Goal: Task Accomplishment & Management: Manage account settings

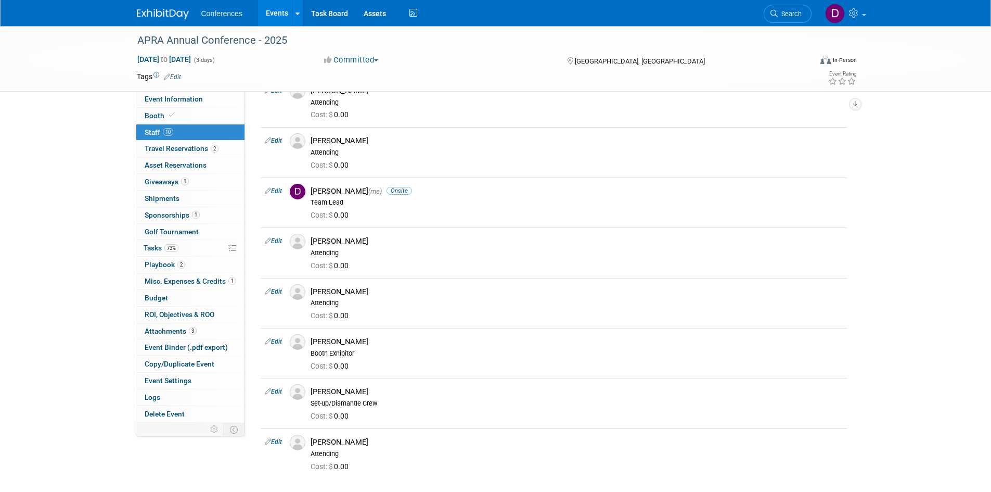
click at [90, 223] on div "APRA Annual Conference - 2025 [DATE] to [DATE] (3 days) [DATE] to [DATE] Commit…" at bounding box center [495, 190] width 991 height 640
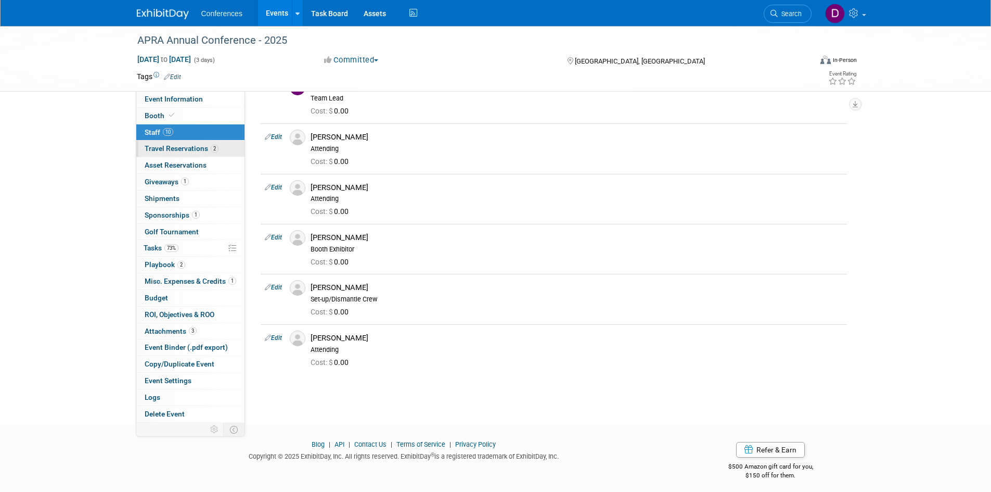
click at [147, 151] on span "Travel Reservations 2" at bounding box center [182, 148] width 74 height 8
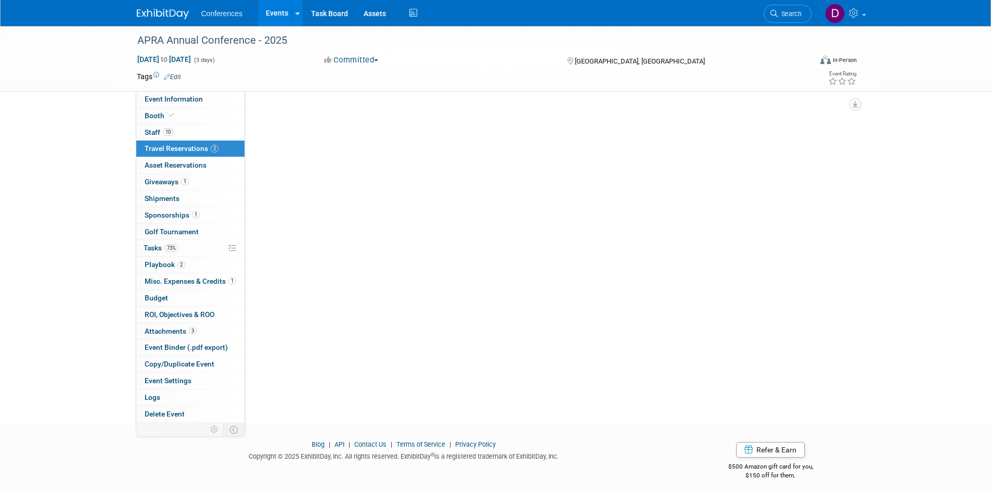
scroll to position [0, 0]
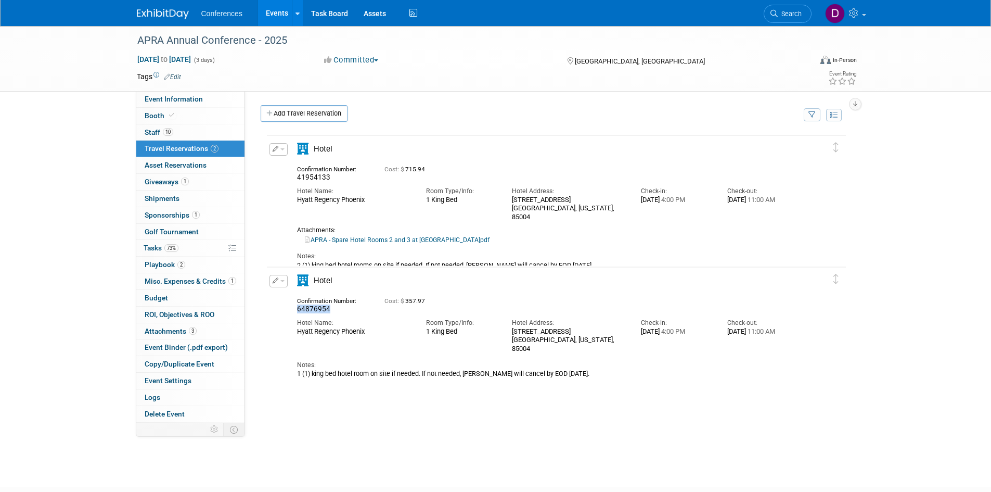
drag, startPoint x: 330, startPoint y: 309, endPoint x: 296, endPoint y: 311, distance: 34.9
click at [296, 311] on div "Confirmation Number: 64876954" at bounding box center [332, 304] width 87 height 20
copy span "64876954"
click at [329, 303] on div "Confirmation Number:" at bounding box center [333, 299] width 72 height 10
drag, startPoint x: 329, startPoint y: 308, endPoint x: 292, endPoint y: 310, distance: 37.0
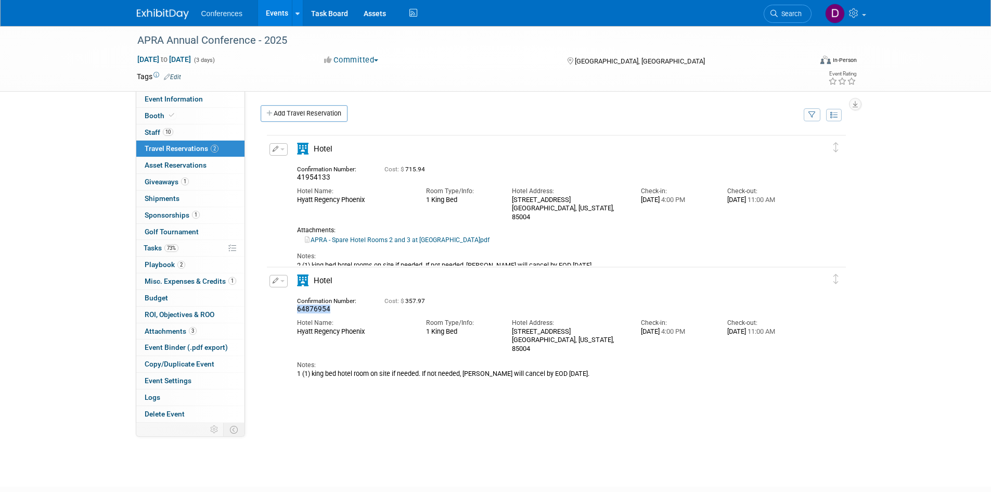
click at [292, 310] on div "Confirmation Number: 64876954" at bounding box center [332, 304] width 87 height 20
copy span "64876954"
click at [390, 361] on div "Notes:" at bounding box center [547, 365] width 501 height 9
click at [281, 281] on span "button" at bounding box center [283, 281] width 4 height 2
click at [294, 302] on button "Edit Reservation" at bounding box center [314, 298] width 88 height 15
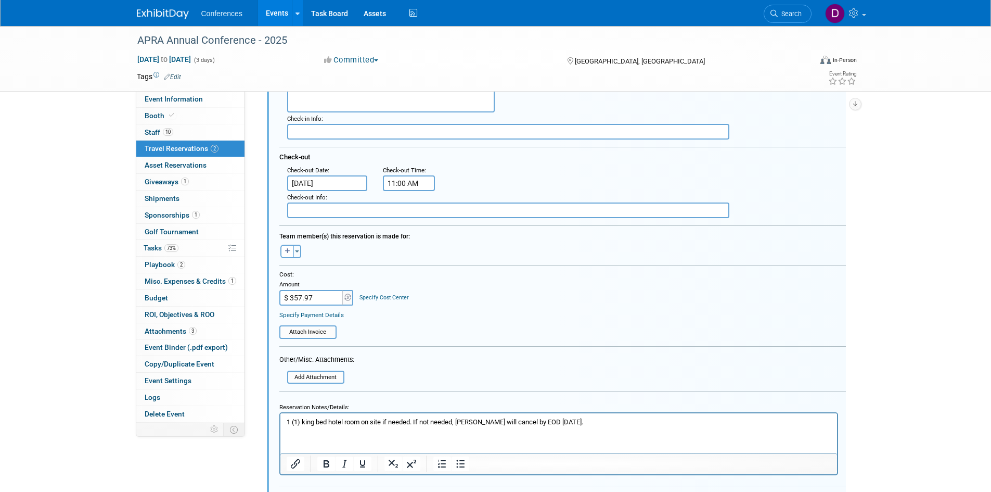
scroll to position [358, 0]
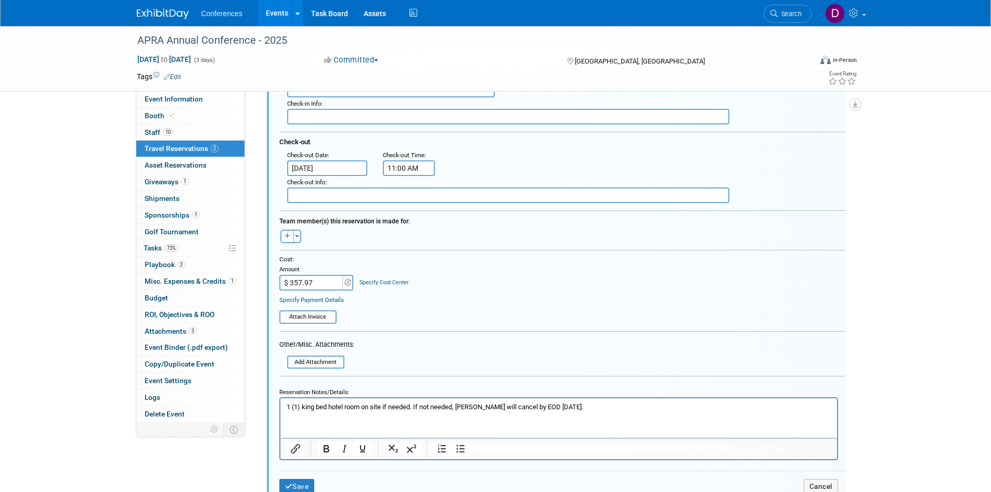
click at [286, 238] on icon "button" at bounding box center [287, 236] width 5 height 6
select select
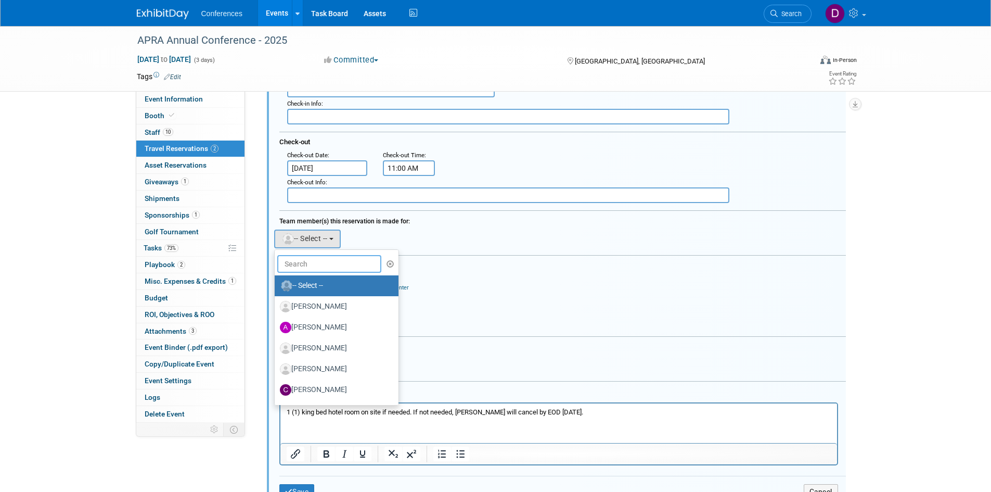
click at [301, 260] on input "text" at bounding box center [329, 264] width 104 height 18
type input "[PERSON_NAME]"
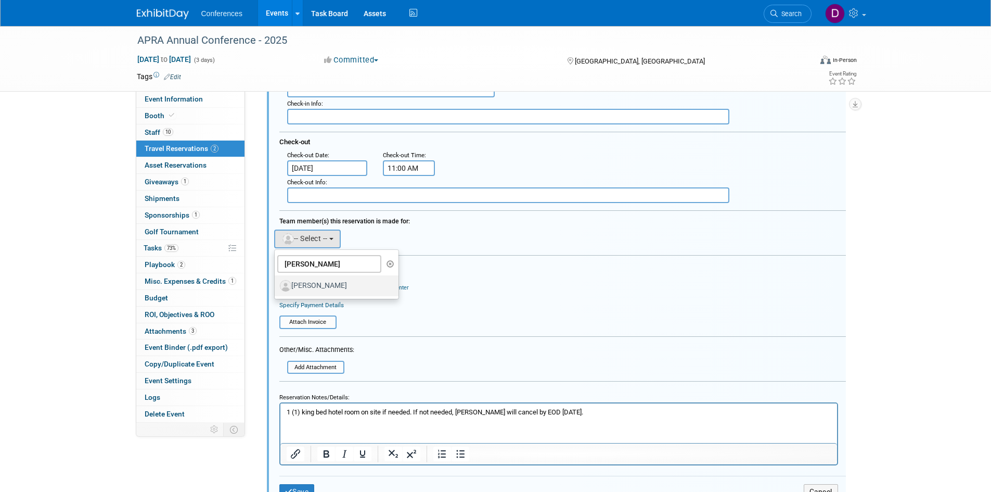
click at [326, 282] on label "[PERSON_NAME]" at bounding box center [334, 285] width 109 height 17
click at [276, 282] on input "[PERSON_NAME]" at bounding box center [273, 284] width 7 height 7
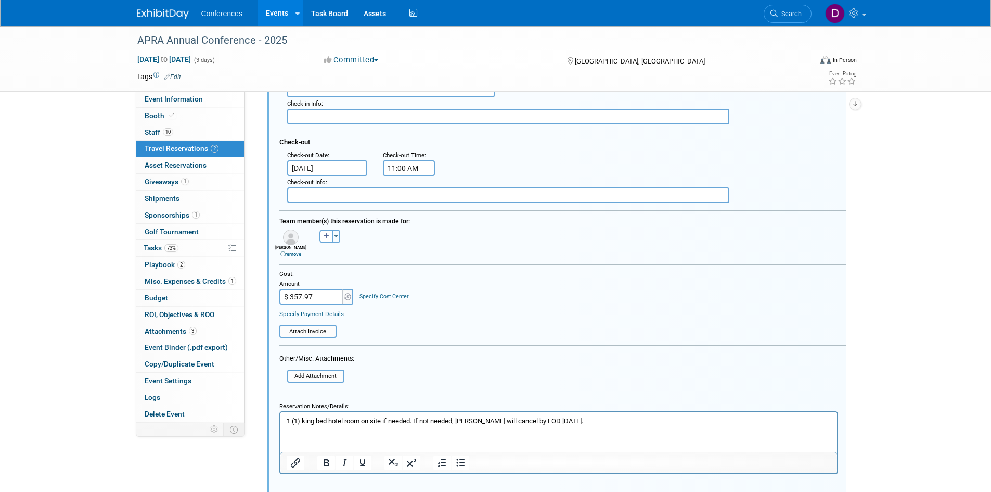
scroll to position [506, 0]
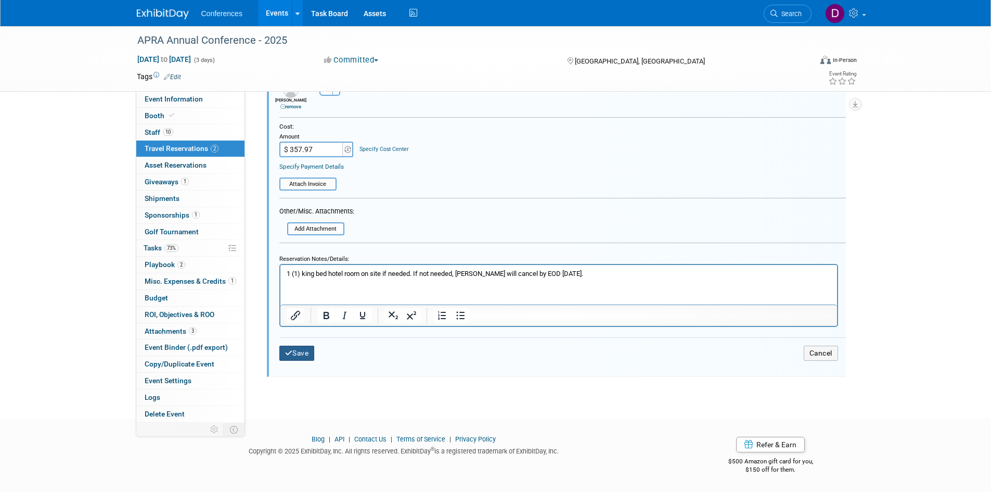
click at [303, 350] on button "Save" at bounding box center [296, 353] width 35 height 15
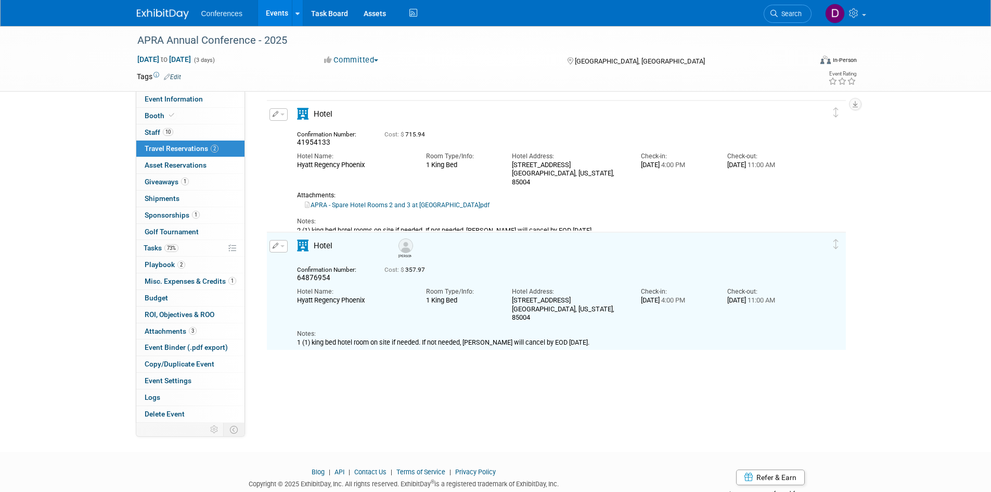
scroll to position [0, 0]
